Goal: Navigation & Orientation: Find specific page/section

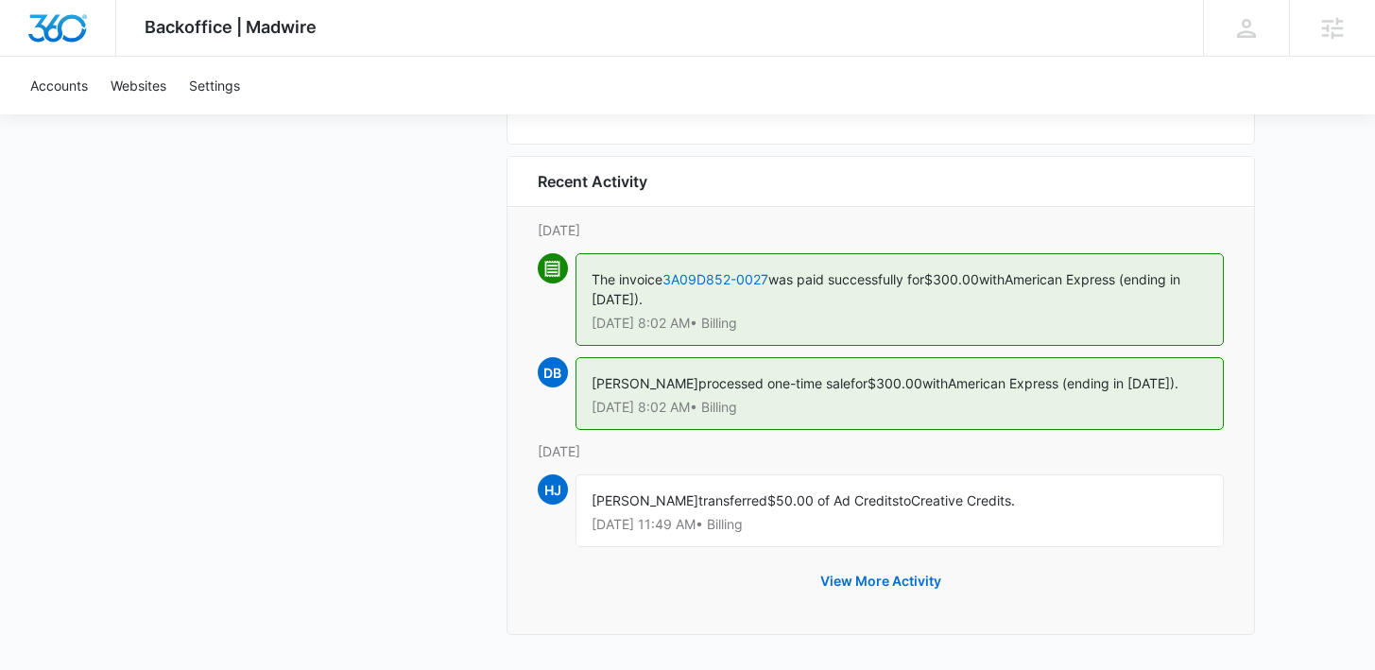
scroll to position [1782, 0]
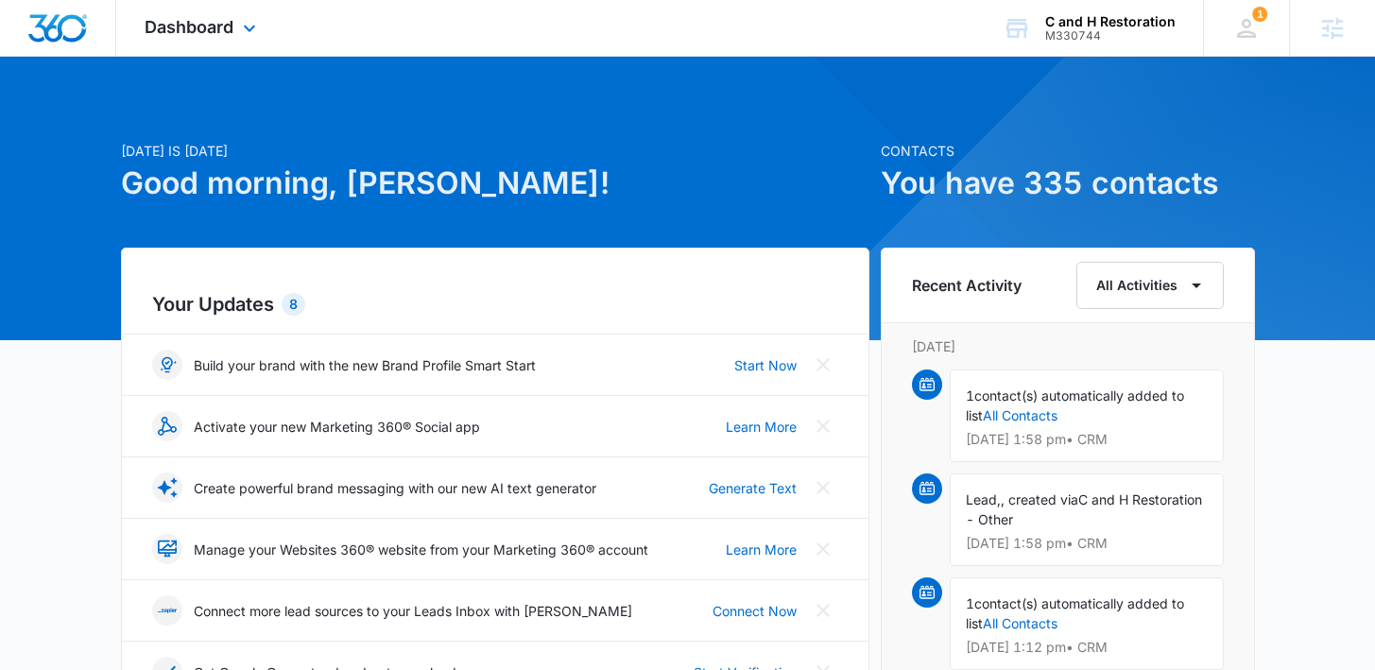
click at [249, 40] on div "Dashboard Apps Reputation Websites Forms CRM Email Social Payments POS Content …" at bounding box center [202, 28] width 173 height 56
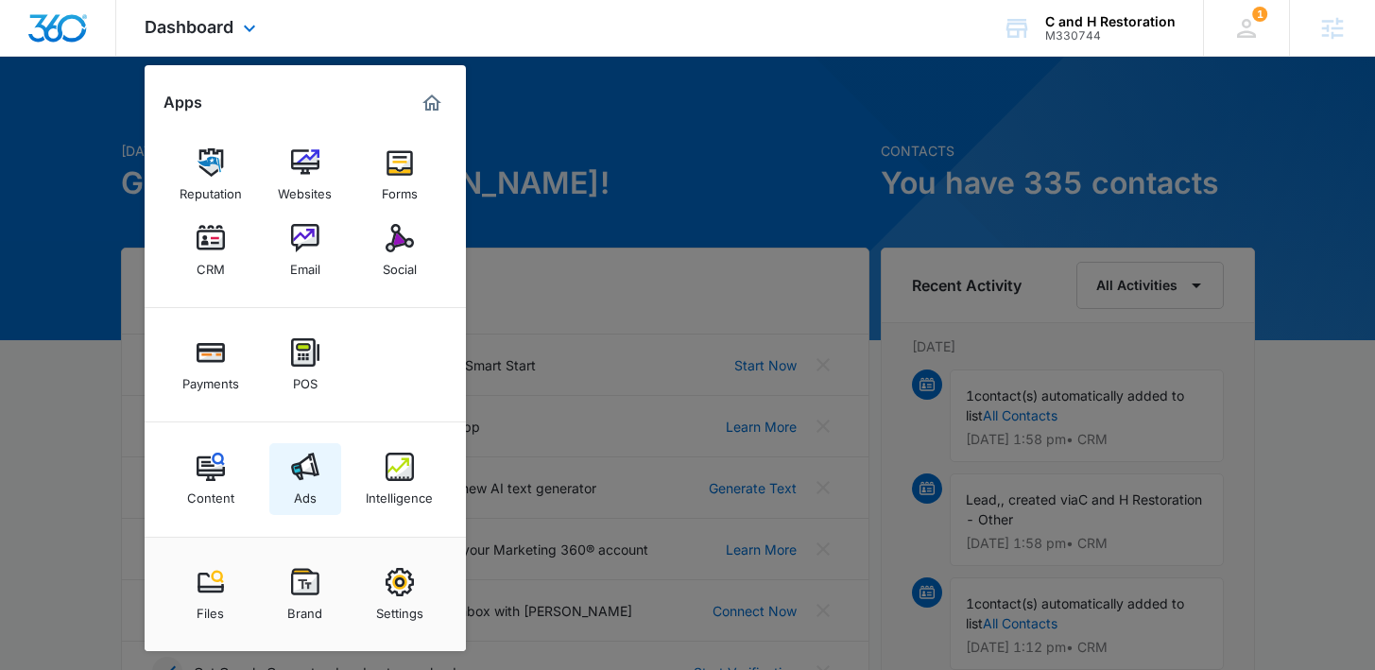
click at [293, 484] on link "Ads" at bounding box center [305, 479] width 72 height 72
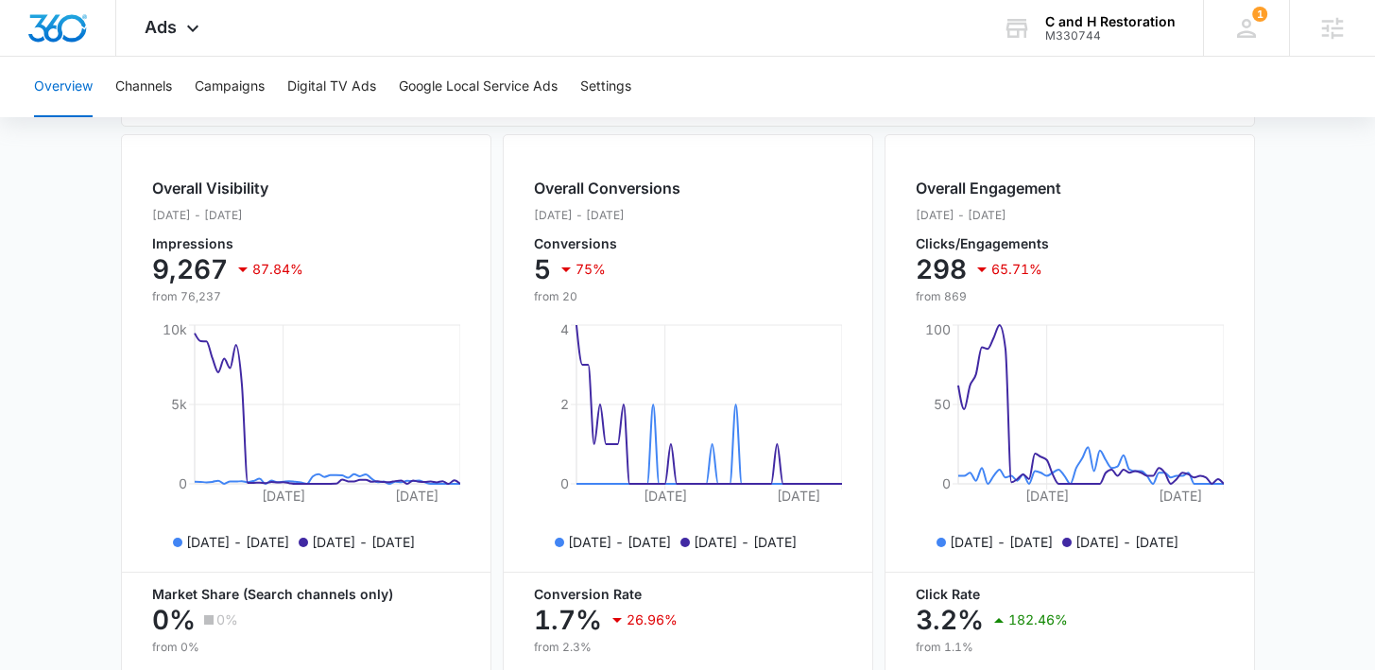
scroll to position [630, 0]
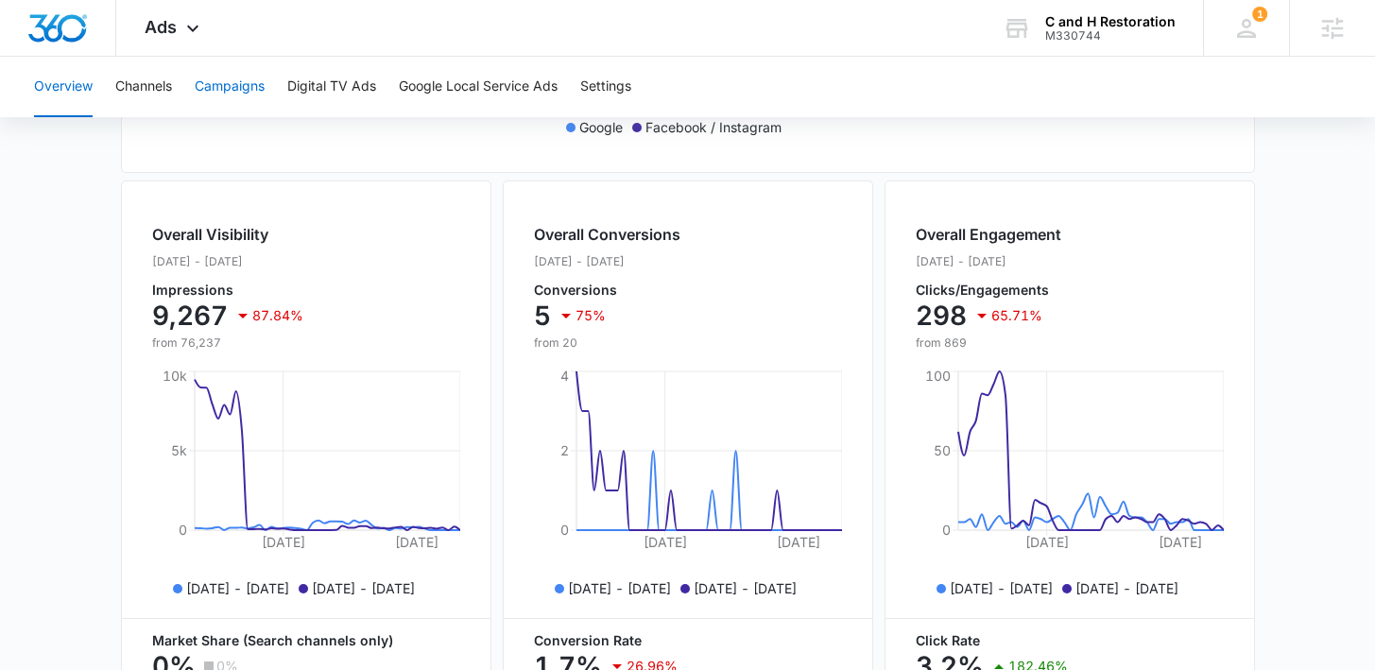
click at [255, 98] on button "Campaigns" at bounding box center [230, 87] width 70 height 60
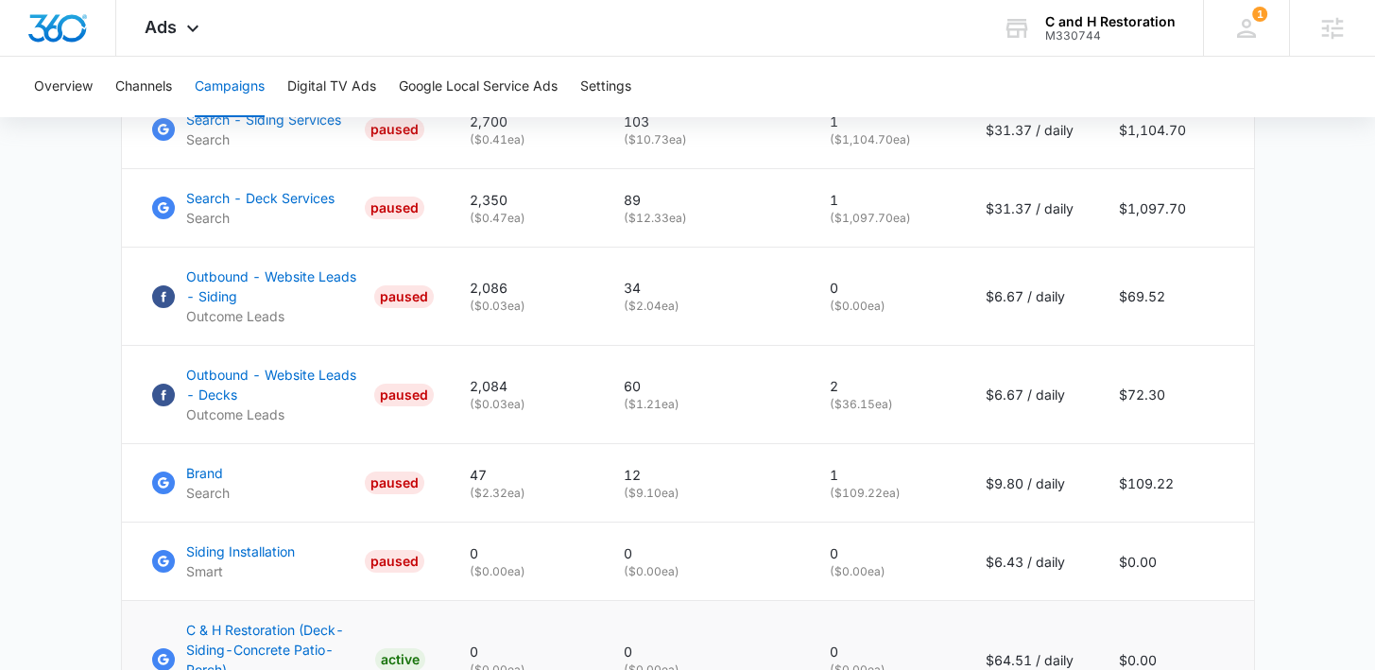
scroll to position [867, 0]
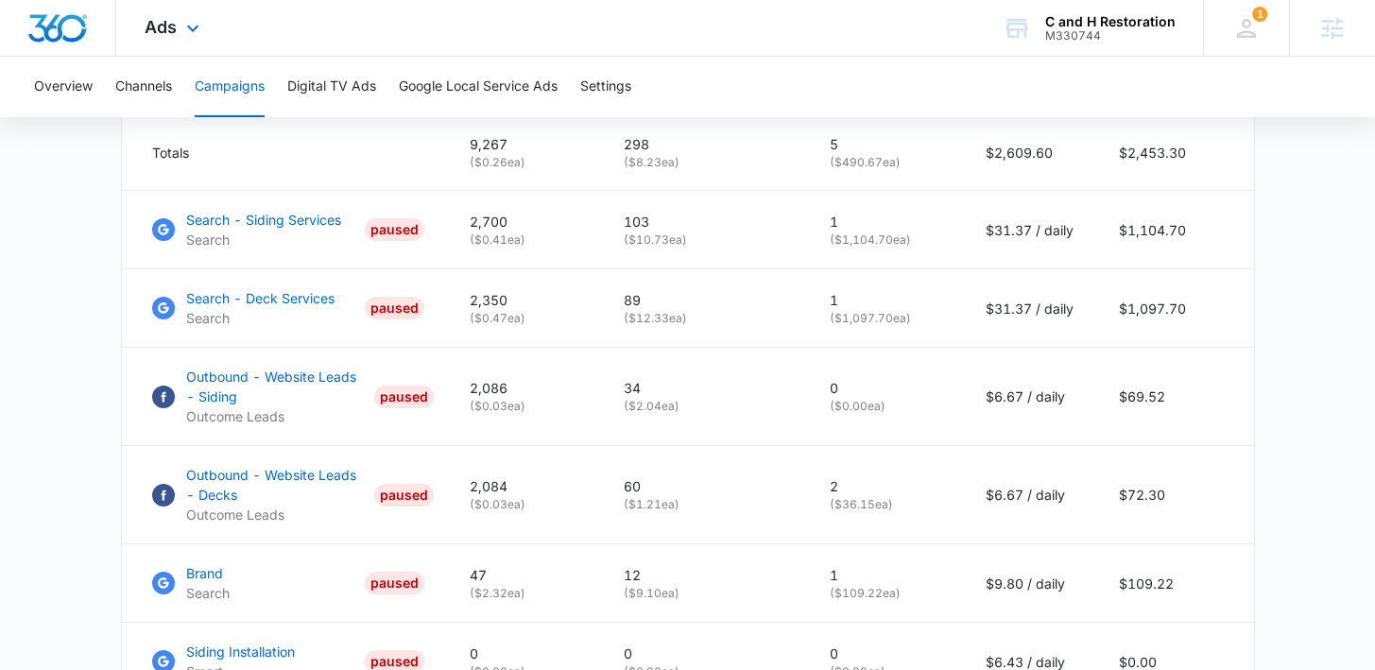
click at [133, 33] on div "Ads Apps Reputation Websites Forms CRM Email Social Payments POS Content Ads In…" at bounding box center [174, 28] width 116 height 56
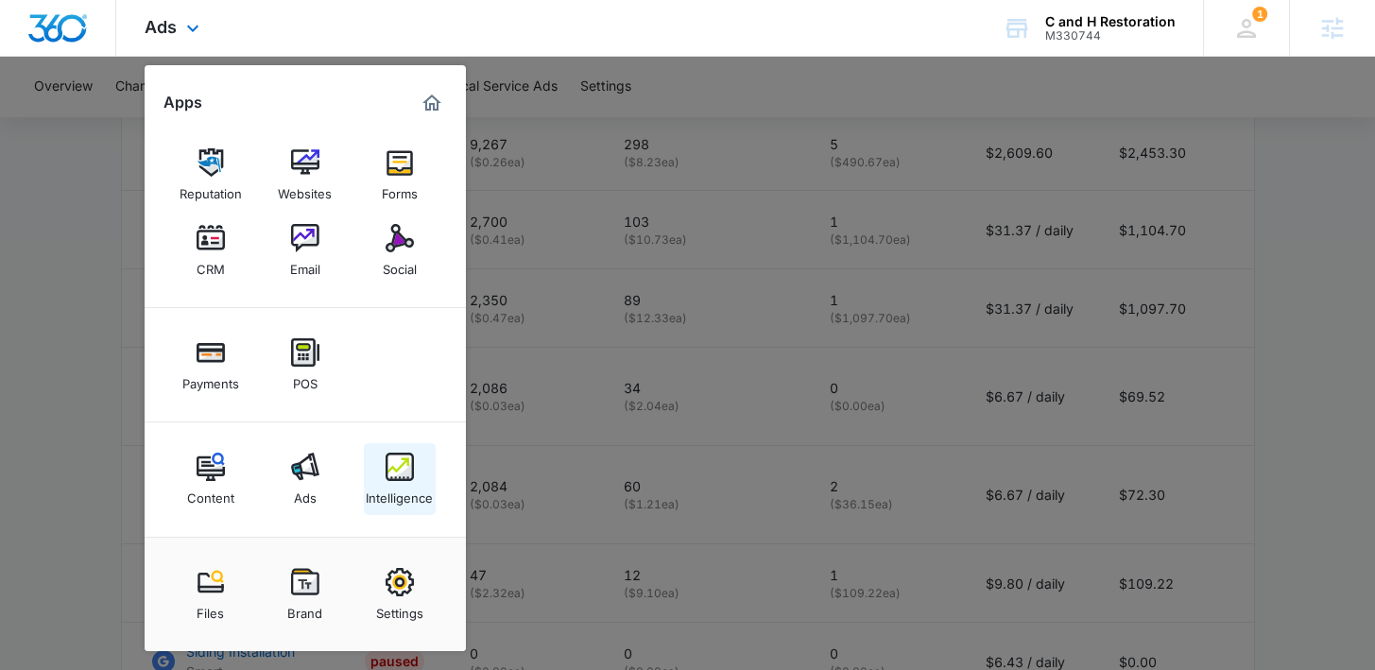
click at [410, 475] on img at bounding box center [400, 467] width 28 height 28
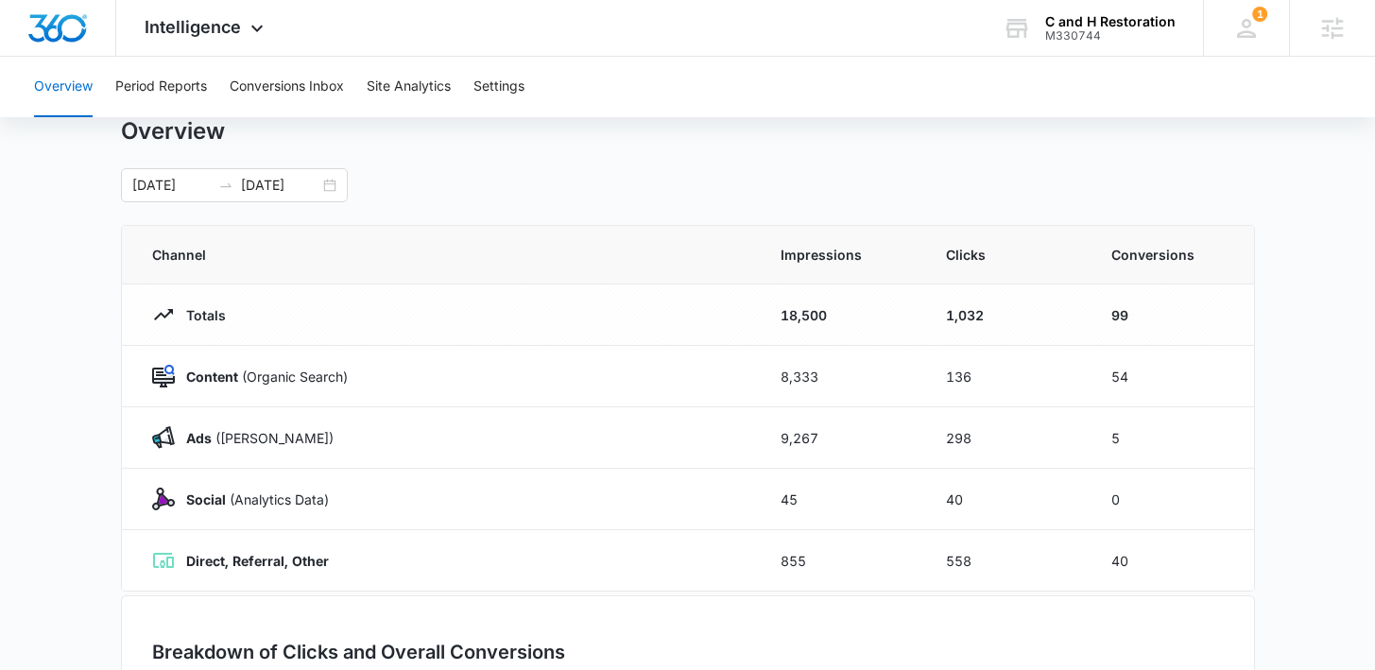
scroll to position [61, 0]
click at [210, 35] on span "Intelligence" at bounding box center [193, 27] width 96 height 20
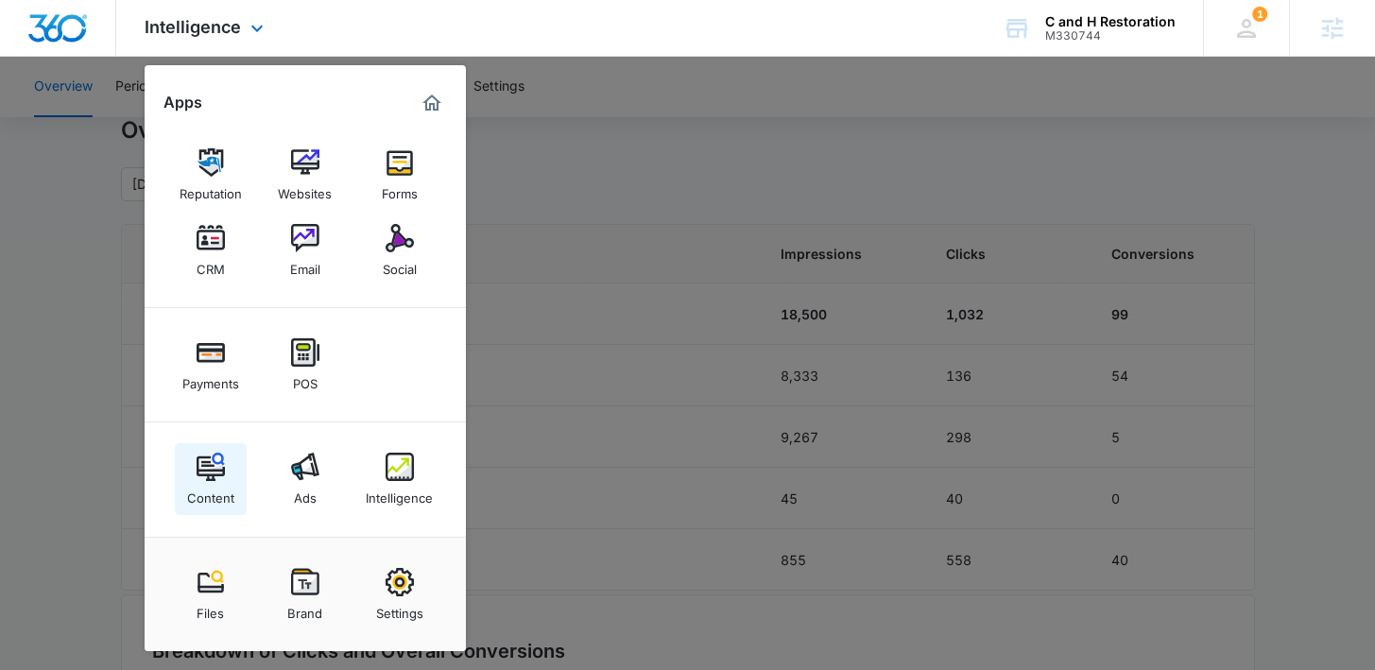
click at [226, 479] on link "Content" at bounding box center [211, 479] width 72 height 72
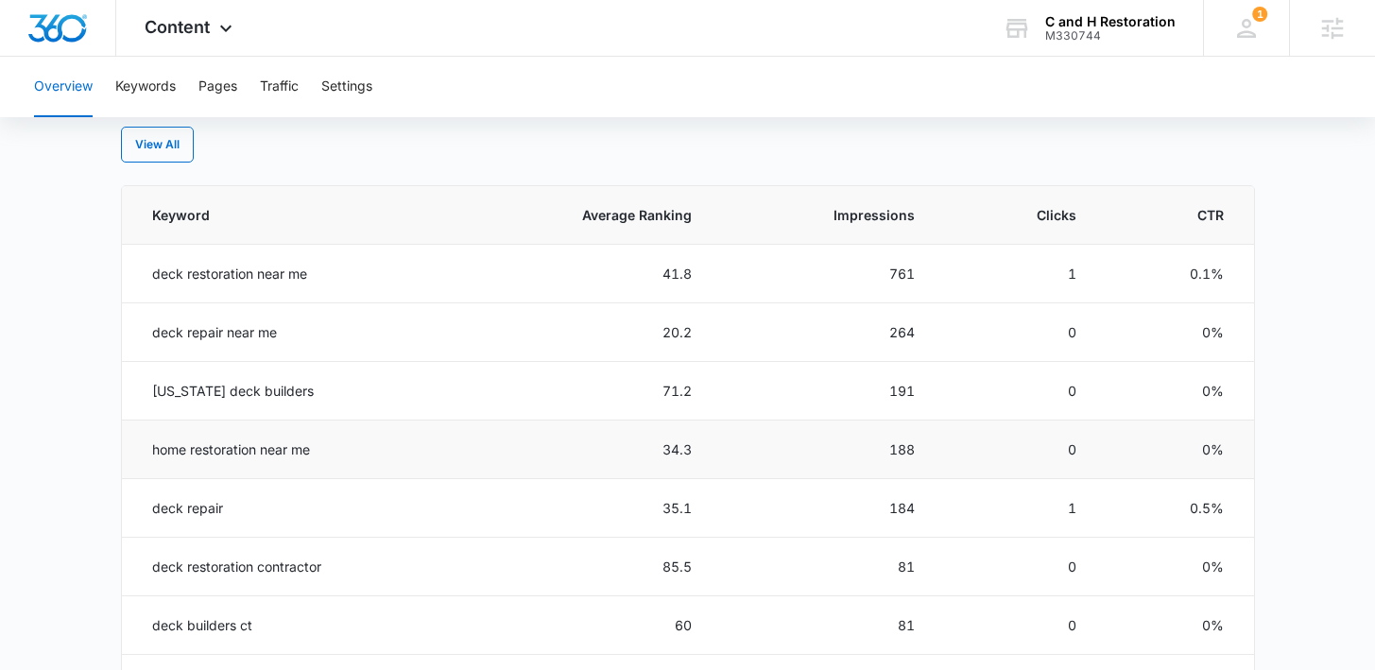
scroll to position [505, 0]
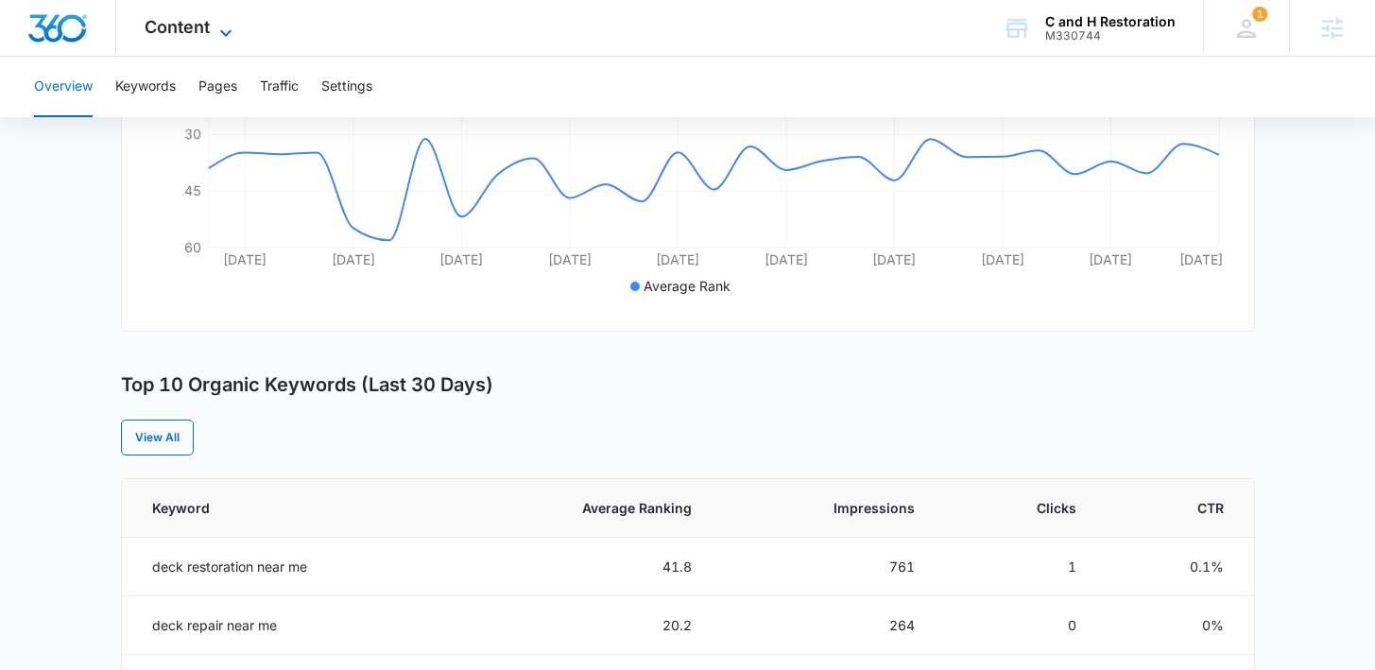
click at [163, 17] on span "Content" at bounding box center [177, 27] width 65 height 20
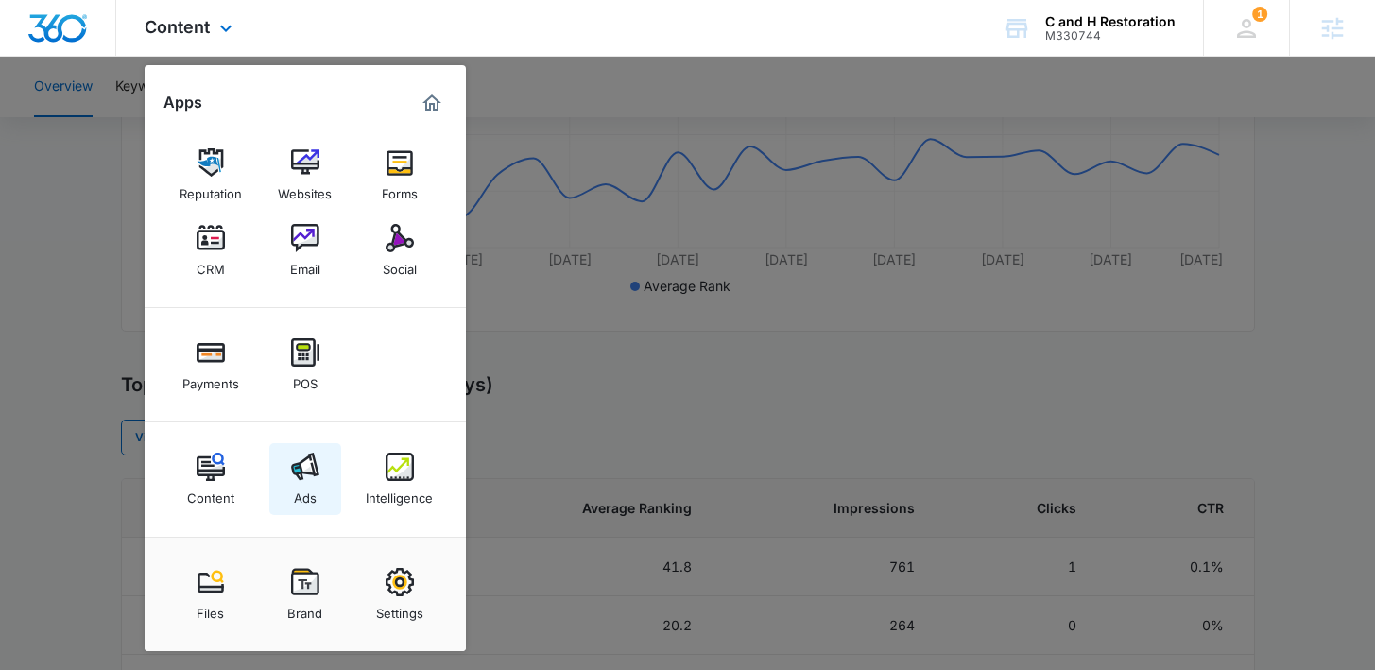
click at [316, 512] on link "Ads" at bounding box center [305, 479] width 72 height 72
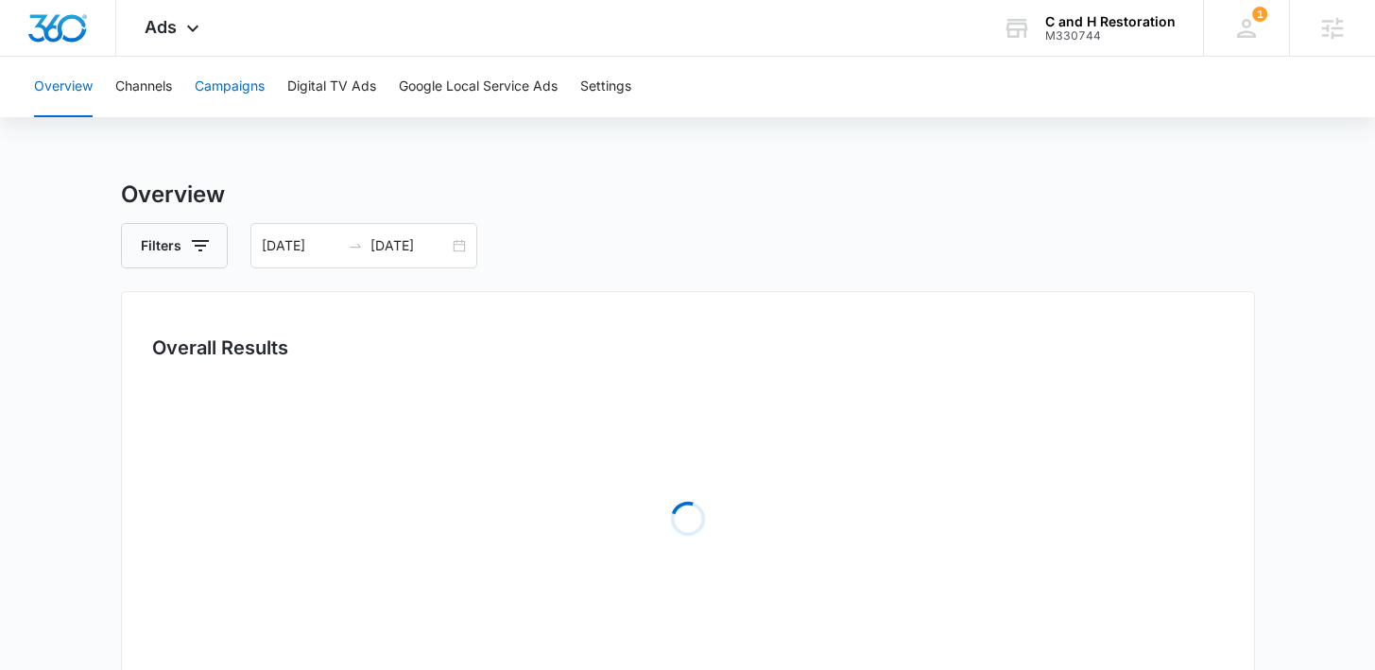
click at [249, 83] on button "Campaigns" at bounding box center [230, 87] width 70 height 60
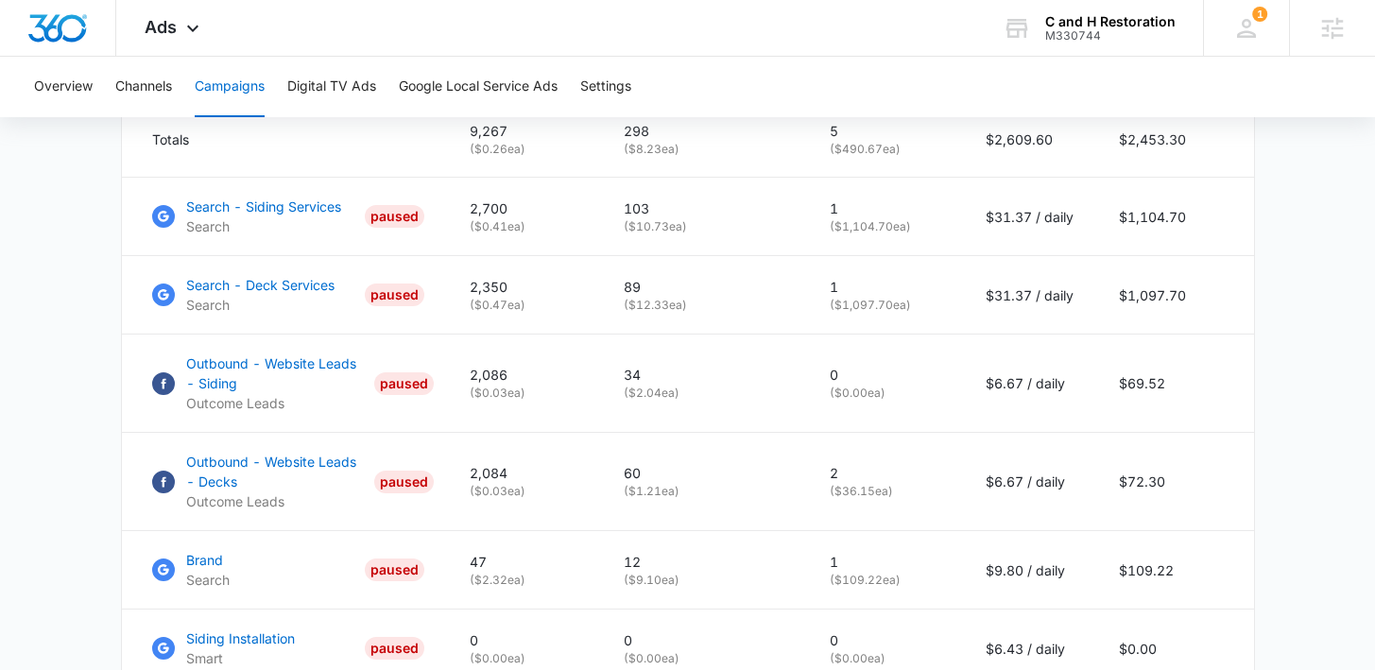
scroll to position [956, 0]
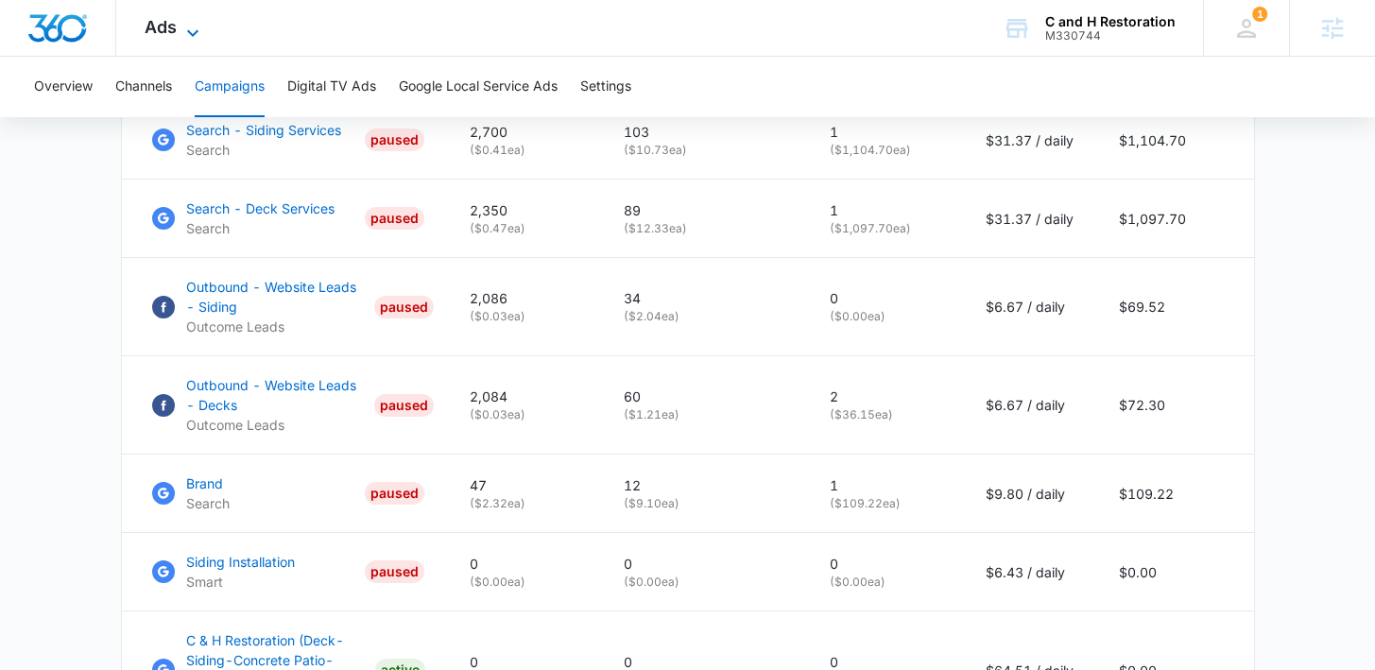
click at [171, 28] on span "Ads" at bounding box center [161, 27] width 32 height 20
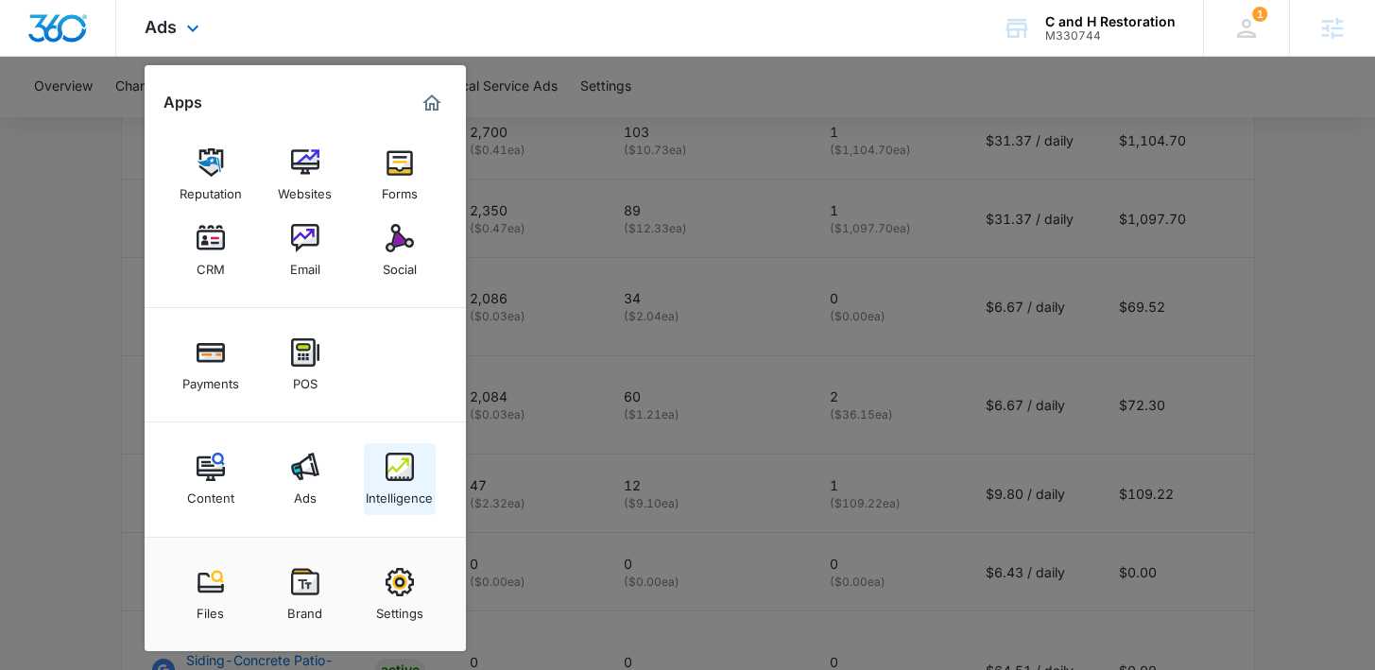
click at [403, 478] on img at bounding box center [400, 467] width 28 height 28
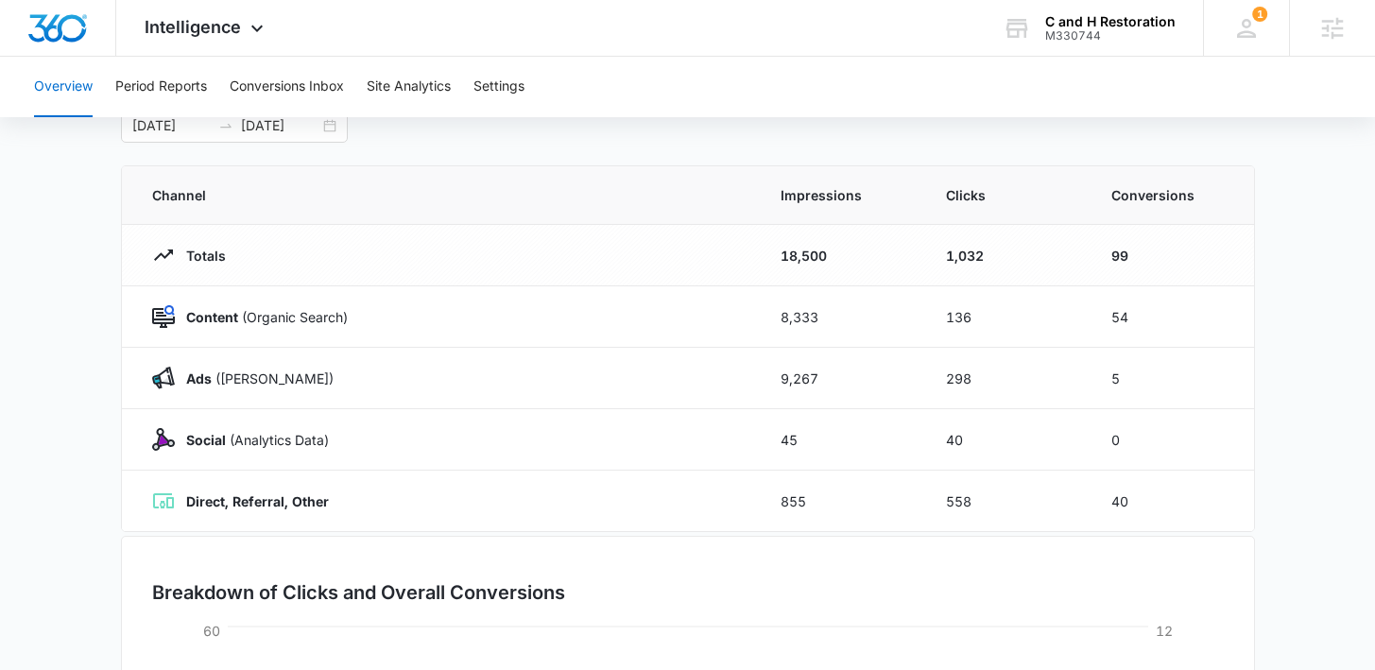
scroll to position [151, 0]
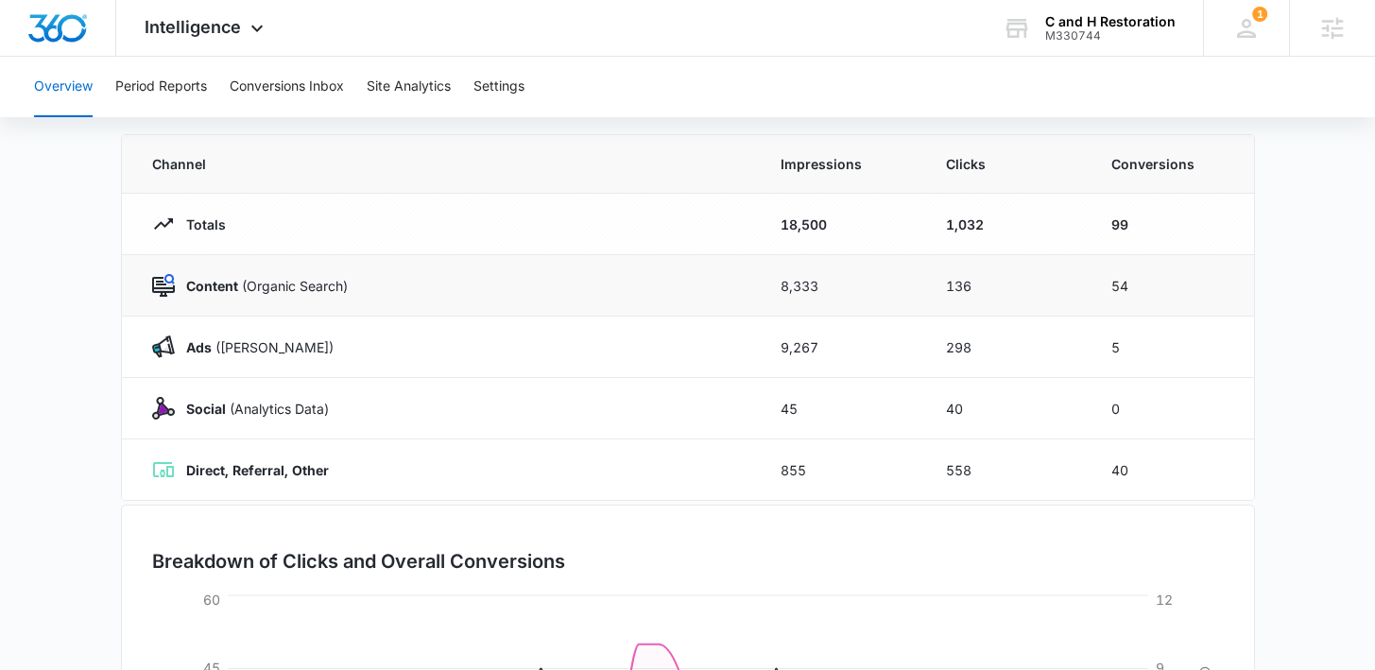
drag, startPoint x: 1153, startPoint y: 274, endPoint x: 1098, endPoint y: 274, distance: 54.8
click at [1097, 274] on td "54" at bounding box center [1171, 285] width 165 height 61
drag, startPoint x: 1159, startPoint y: 286, endPoint x: 1093, endPoint y: 286, distance: 65.2
click at [1093, 286] on td "54" at bounding box center [1171, 285] width 165 height 61
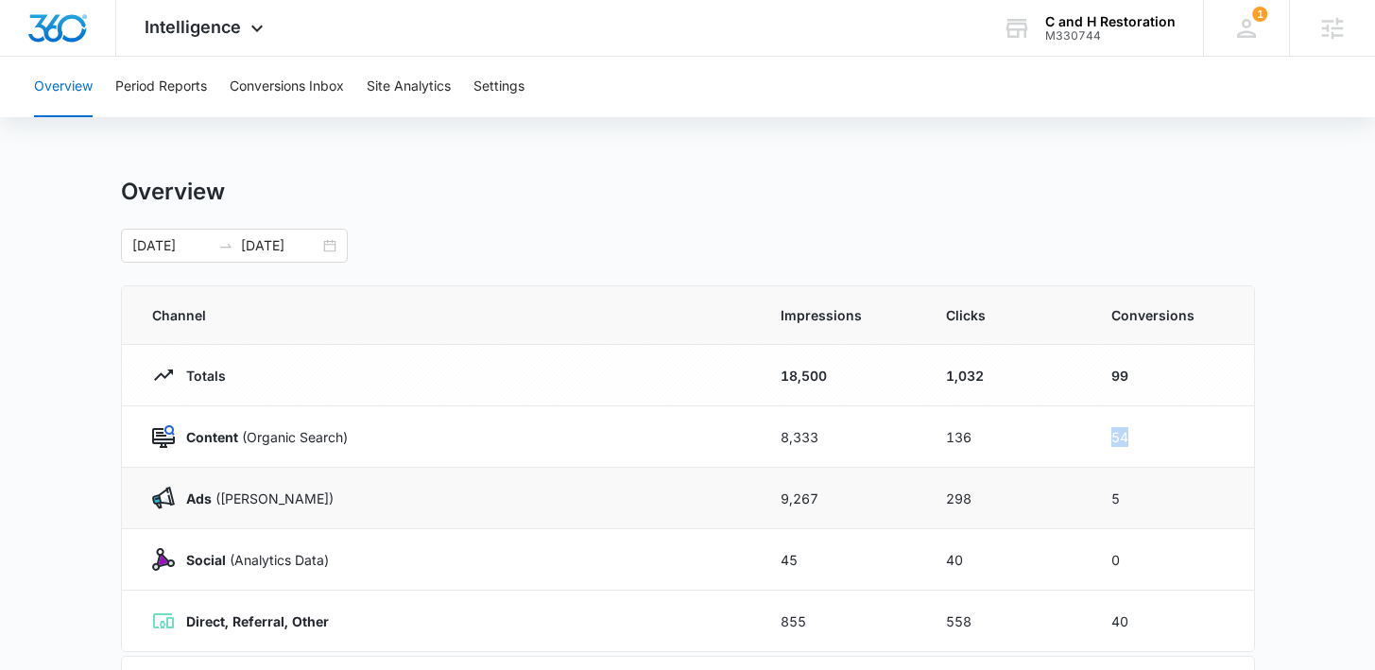
scroll to position [79, 0]
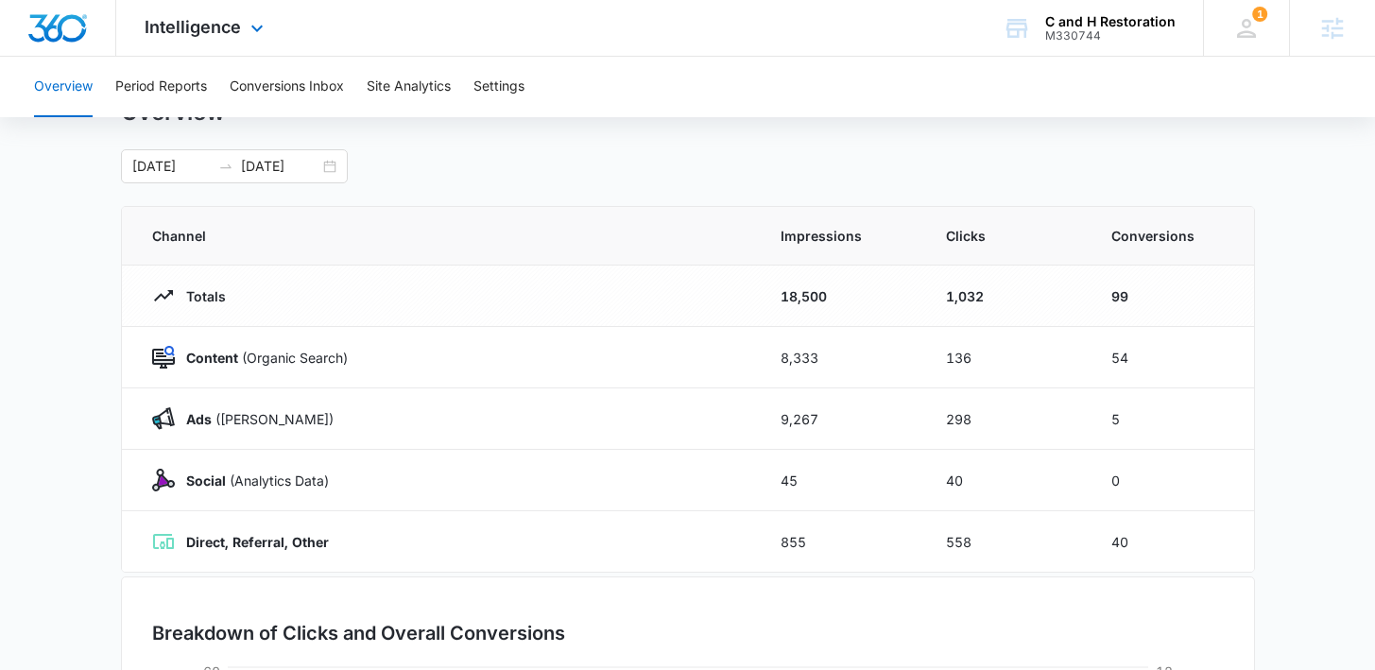
click at [214, 40] on div "Intelligence Apps Reputation Websites Forms CRM Email Social Payments POS Conte…" at bounding box center [206, 28] width 180 height 56
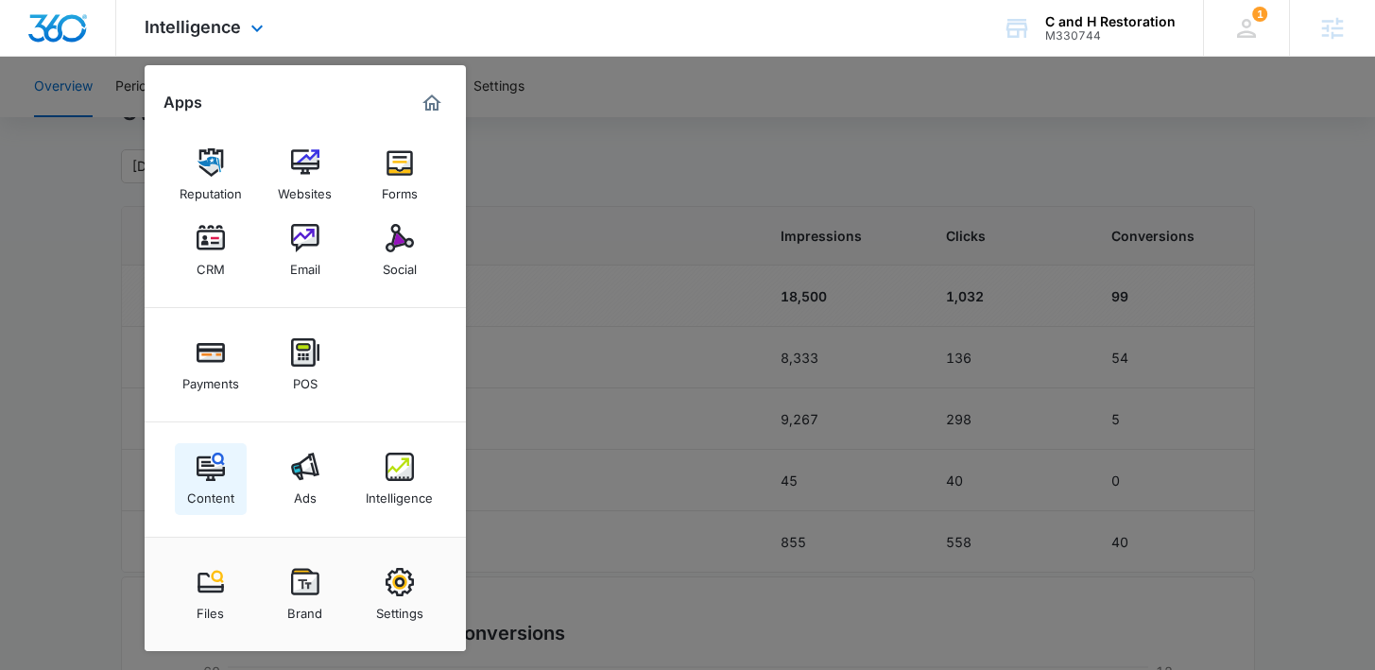
click at [228, 508] on link "Content" at bounding box center [211, 479] width 72 height 72
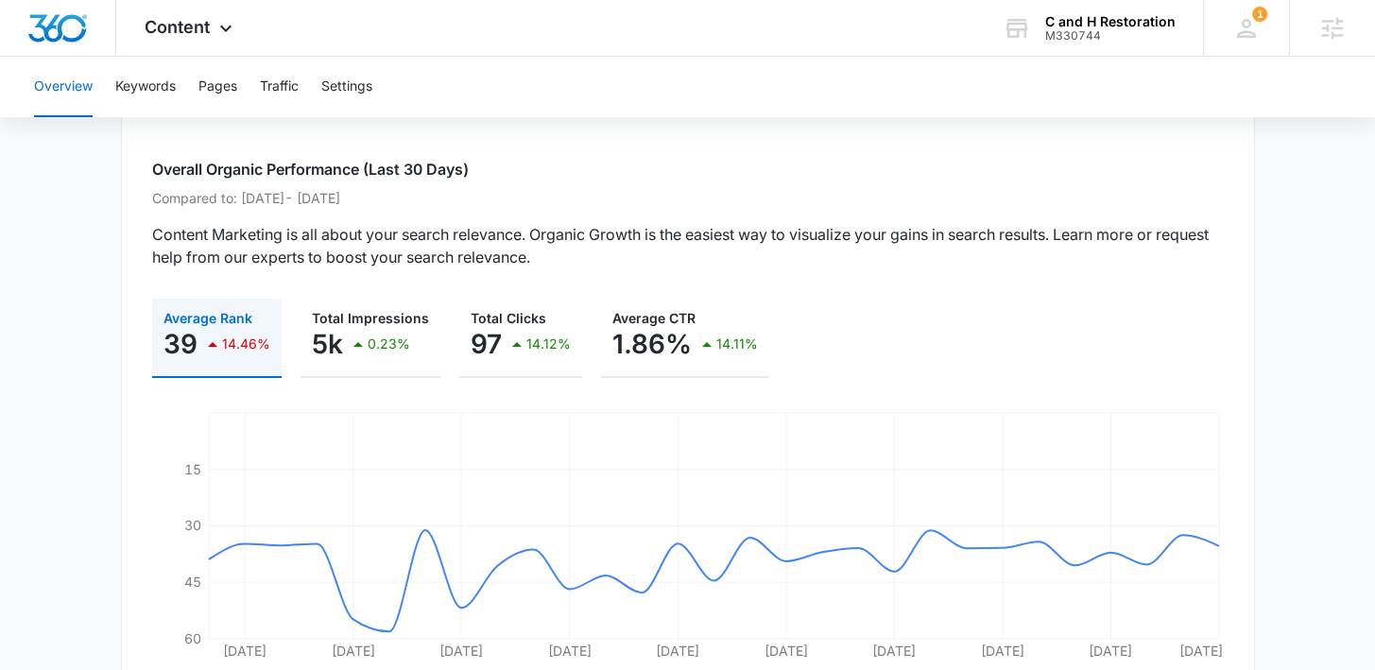
scroll to position [125, 0]
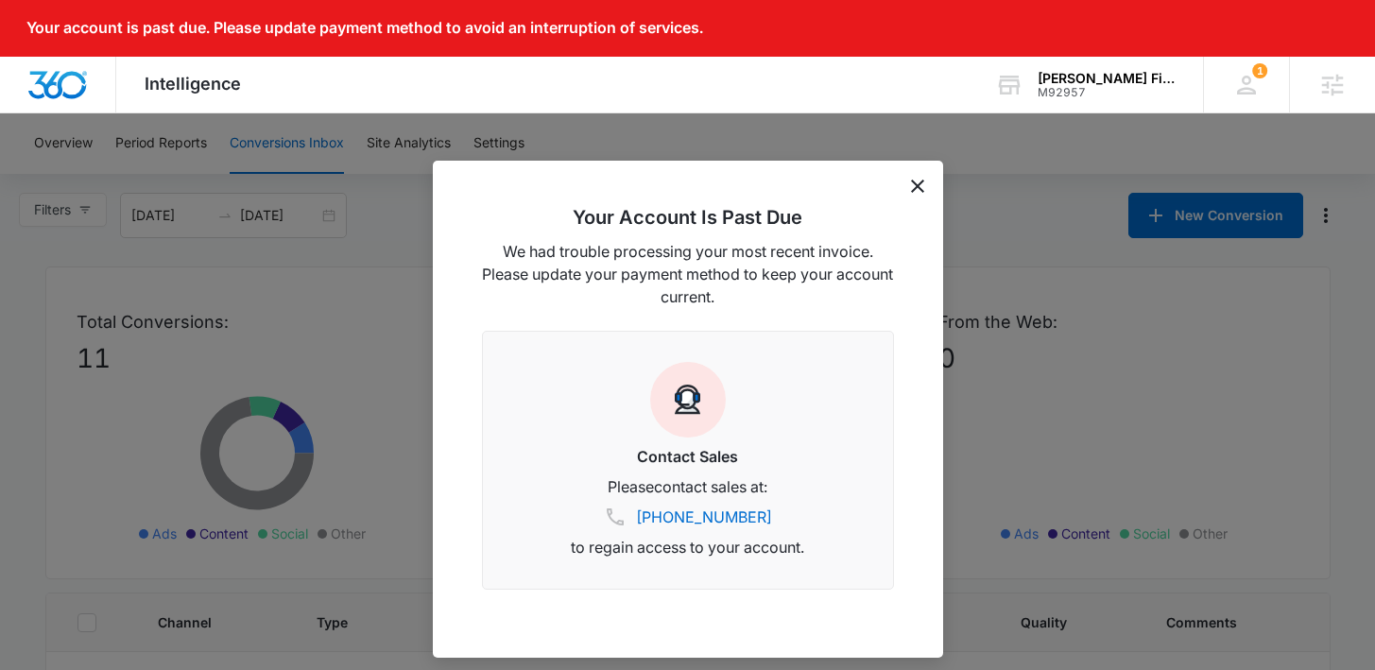
click at [920, 184] on icon "dismiss this dialog" at bounding box center [917, 186] width 13 height 13
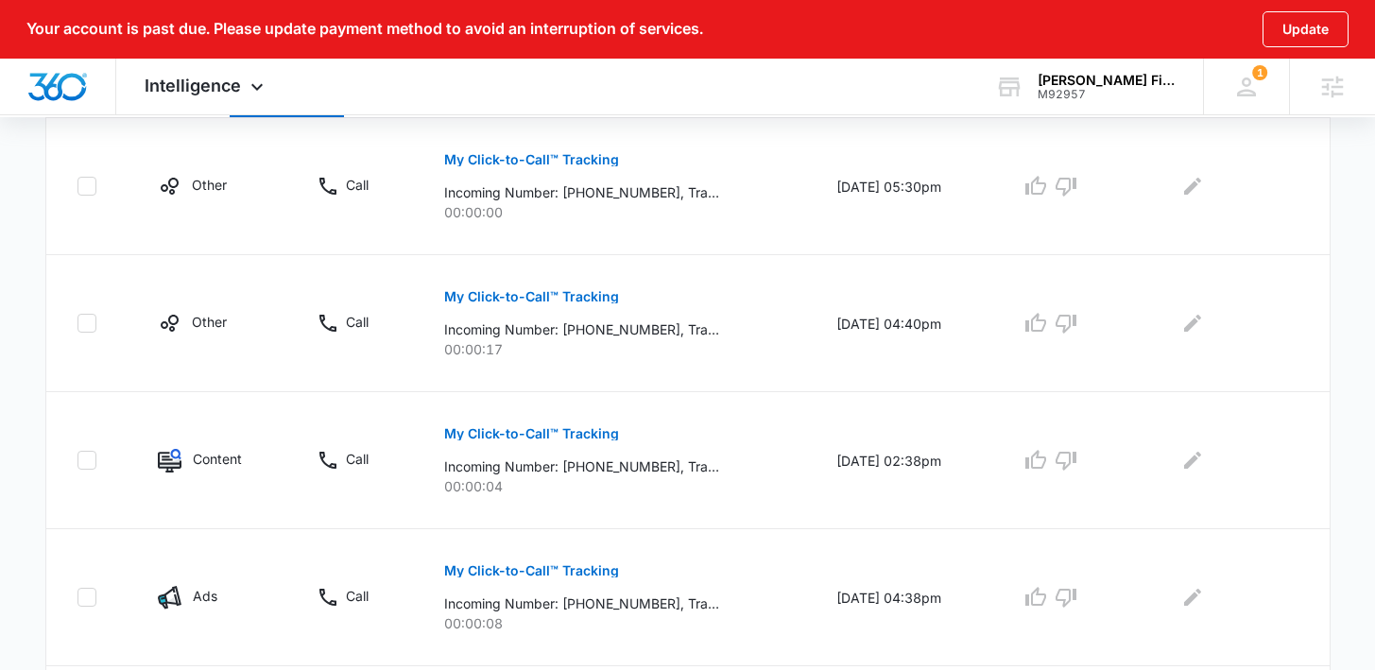
scroll to position [668, 0]
